Goal: Task Accomplishment & Management: Complete application form

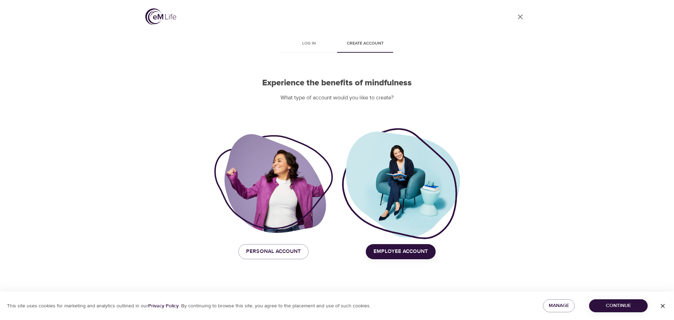
click at [425, 246] on button "Employee Account" at bounding box center [401, 251] width 70 height 15
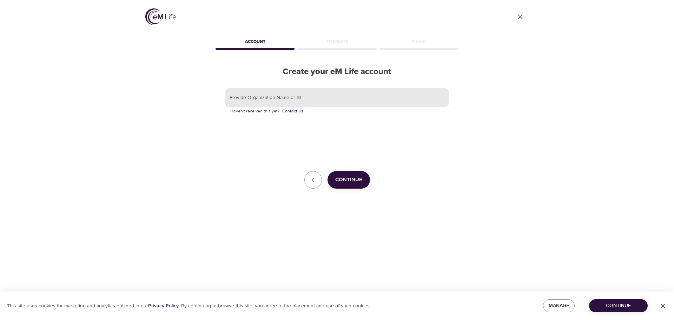
click at [277, 105] on input "text" at bounding box center [336, 97] width 223 height 19
type input "Korn Ferry"
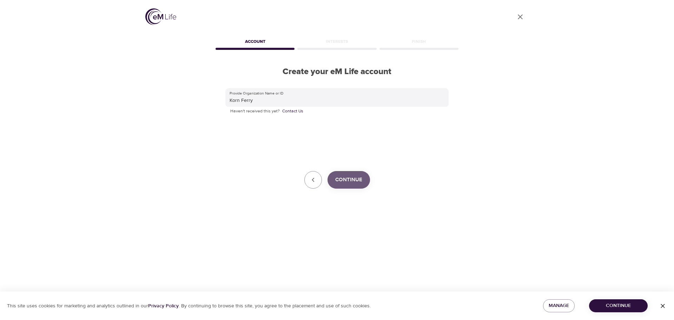
click at [353, 172] on button "Continue" at bounding box center [349, 180] width 42 height 18
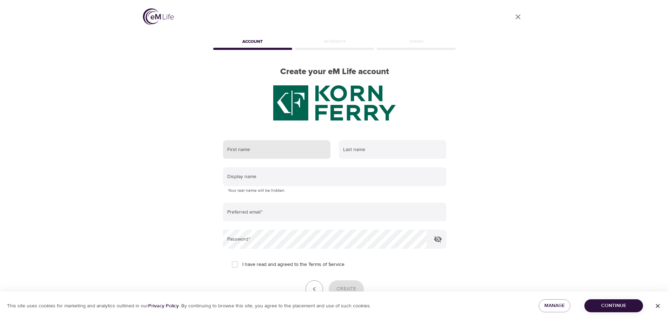
click at [259, 142] on input "text" at bounding box center [276, 149] width 107 height 19
type input "[PERSON_NAME]"
click at [361, 154] on input "text" at bounding box center [392, 149] width 107 height 19
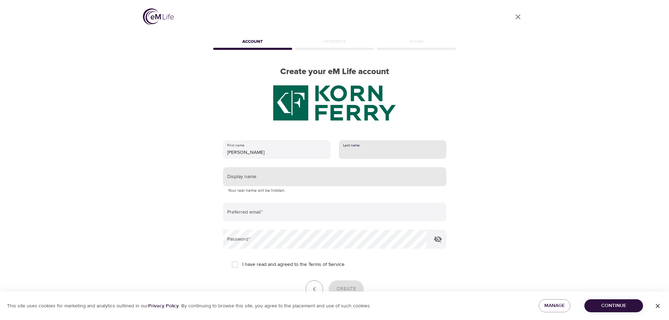
type input "[PERSON_NAME]"
click at [288, 180] on input "text" at bounding box center [334, 176] width 223 height 19
type input "ericakamato"
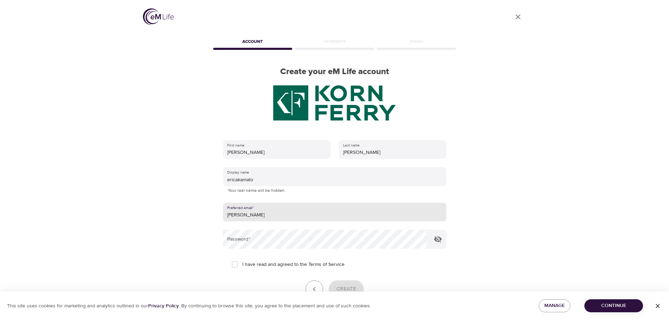
type input "[PERSON_NAME][EMAIL_ADDRESS][PERSON_NAME][DOMAIN_NAME]"
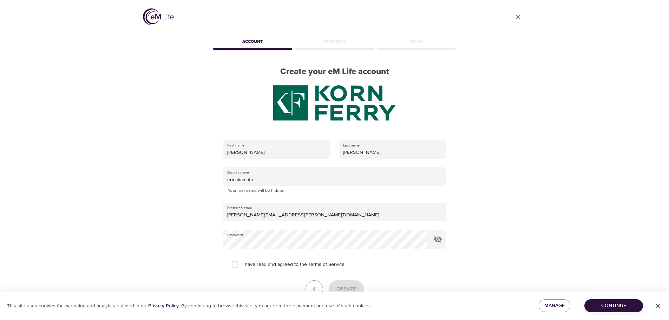
click at [246, 263] on span "I have read and agreed to the Terms of Service" at bounding box center [293, 264] width 102 height 7
click at [242, 263] on input "I have read and agreed to the Terms of Service" at bounding box center [234, 264] width 15 height 15
checkbox input "true"
click at [345, 285] on span "Create" at bounding box center [346, 288] width 20 height 9
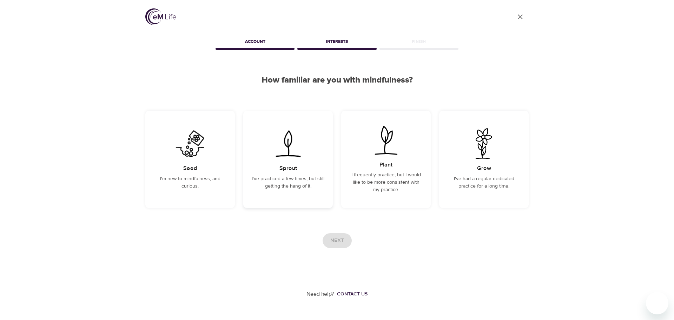
click at [305, 142] on img at bounding box center [287, 143] width 35 height 31
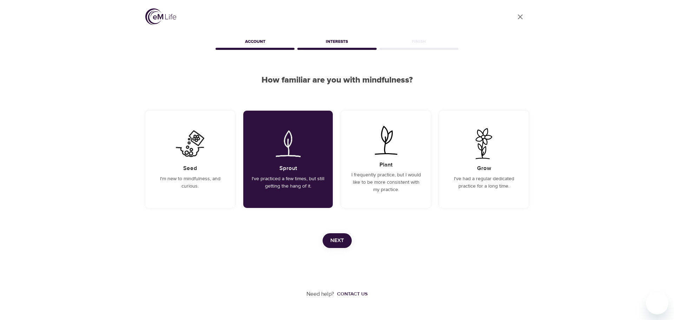
click at [333, 241] on span "Next" at bounding box center [337, 240] width 14 height 9
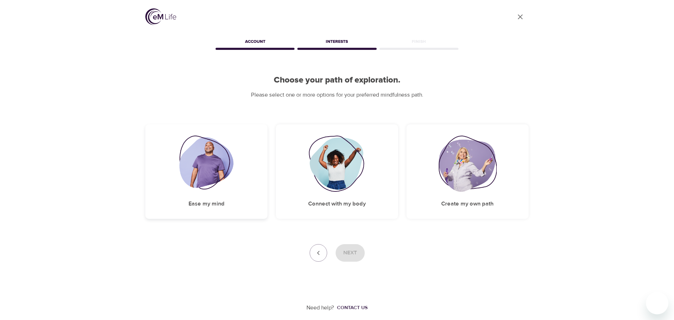
click at [233, 174] on img at bounding box center [206, 163] width 54 height 56
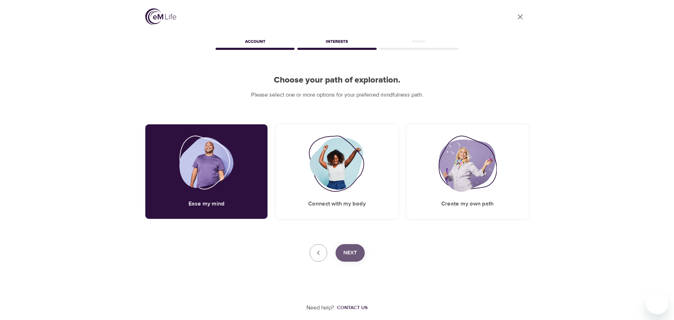
click at [355, 257] on span "Next" at bounding box center [350, 252] width 14 height 9
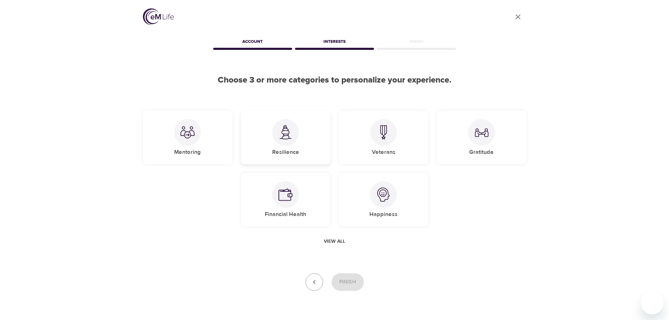
click at [293, 132] on div at bounding box center [285, 132] width 27 height 27
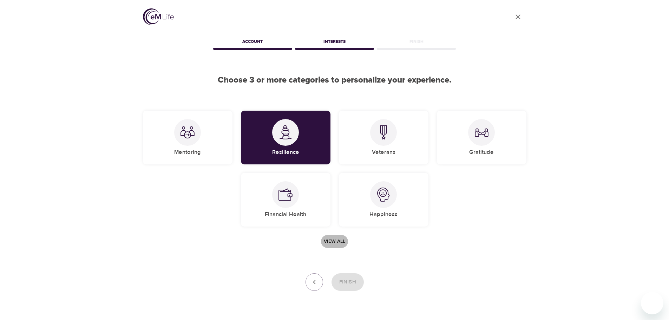
click at [337, 238] on span "View all" at bounding box center [334, 241] width 21 height 9
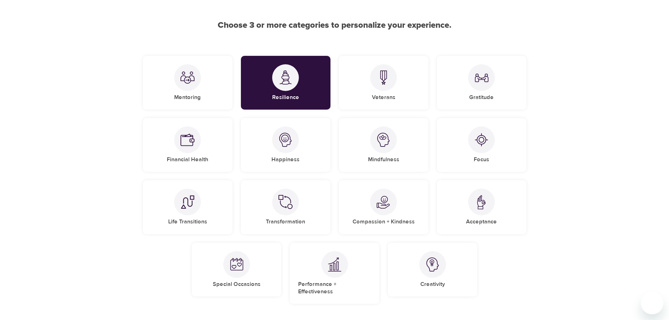
scroll to position [70, 0]
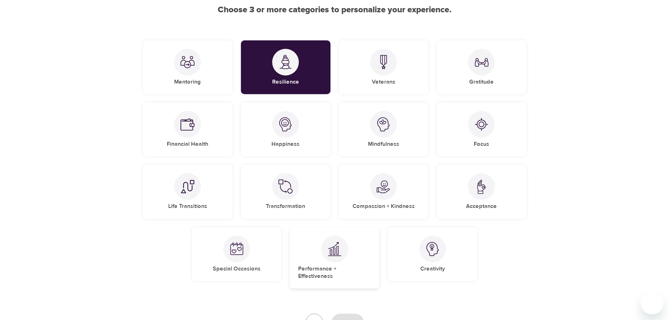
click at [324, 266] on h5 "Performance + Effectiveness" at bounding box center [334, 272] width 73 height 15
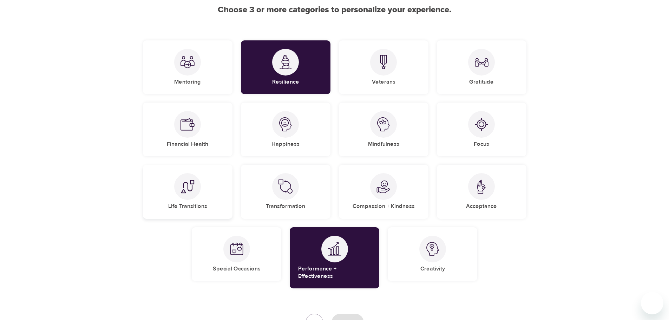
click at [204, 192] on div "Life Transitions" at bounding box center [188, 192] width 90 height 54
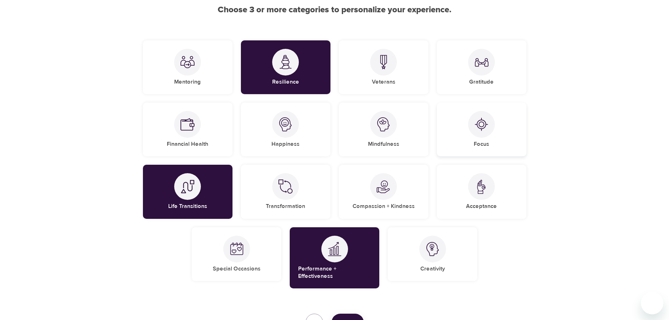
click at [484, 121] on img at bounding box center [481, 124] width 14 height 14
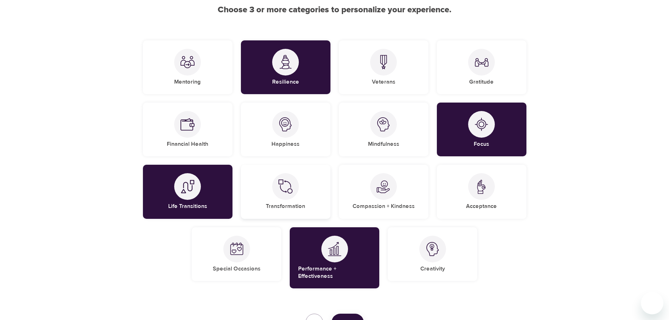
click at [292, 185] on img at bounding box center [285, 186] width 14 height 14
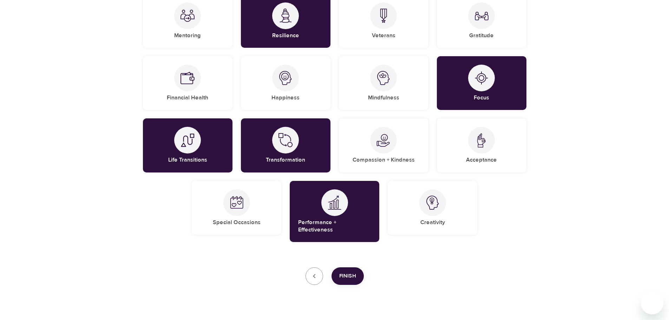
scroll to position [124, 0]
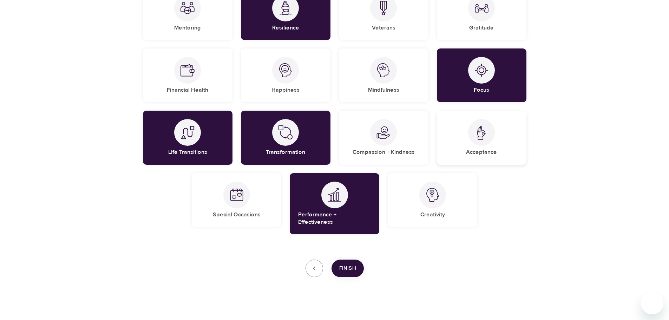
click at [486, 148] on div "Acceptance" at bounding box center [482, 138] width 90 height 54
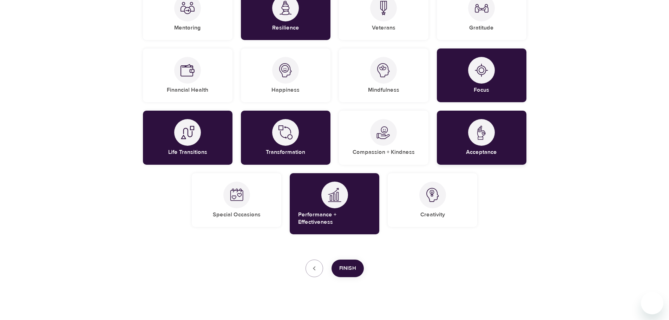
click at [486, 146] on div "Acceptance" at bounding box center [482, 138] width 90 height 54
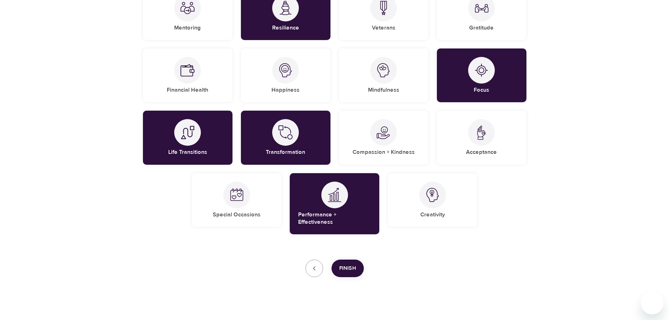
click at [350, 264] on span "Finish" at bounding box center [347, 268] width 17 height 9
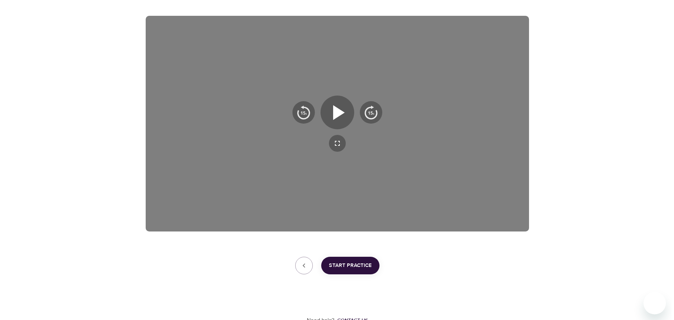
scroll to position [113, 0]
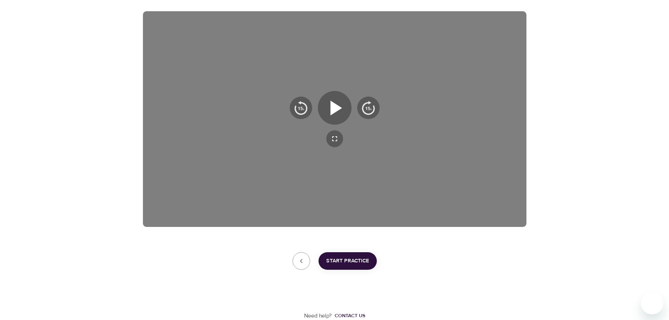
click at [351, 257] on span "Start Practice" at bounding box center [347, 260] width 43 height 9
